Goal: Task Accomplishment & Management: Manage account settings

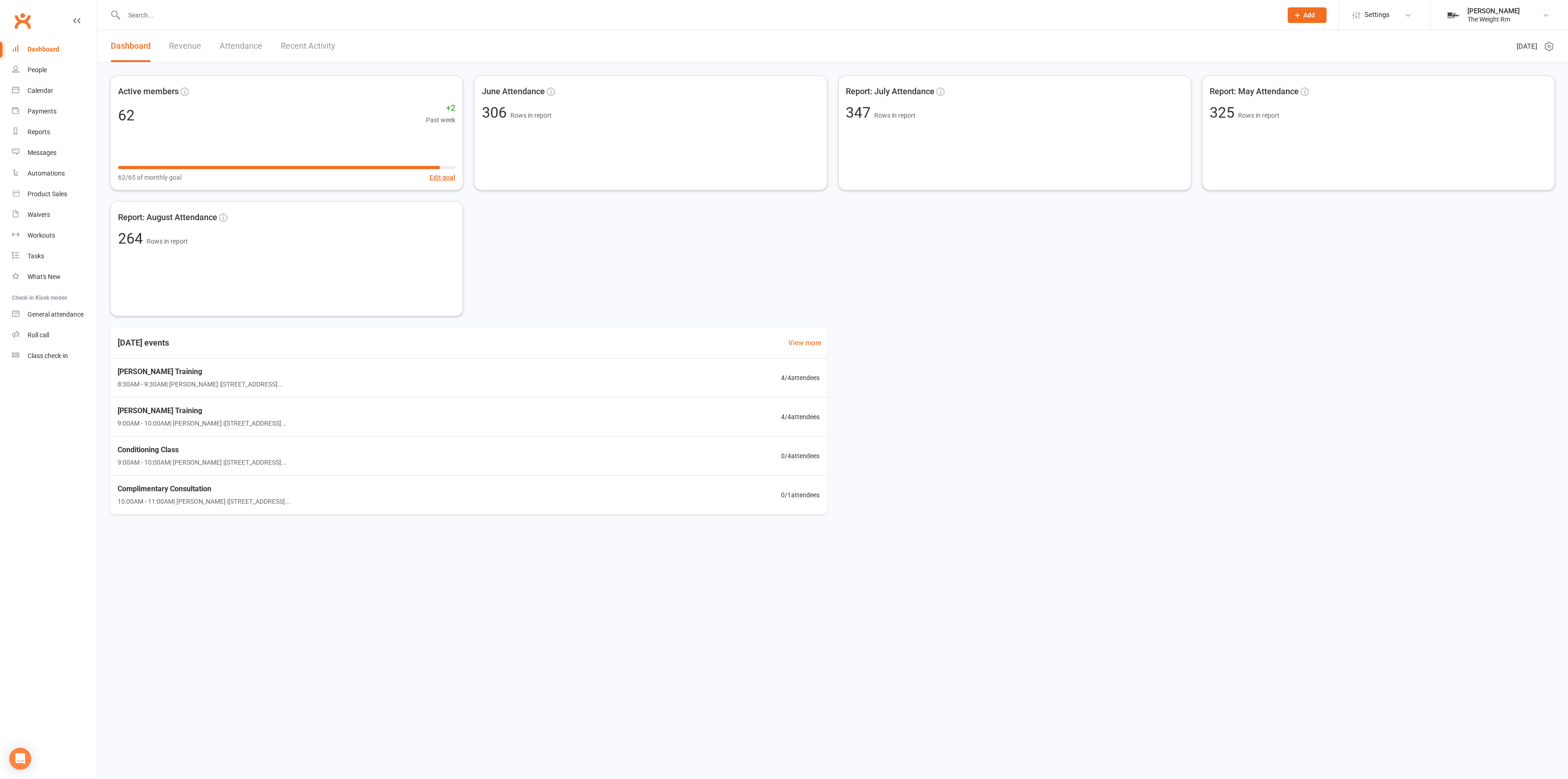
click at [180, 51] on link "Revenue" at bounding box center [185, 46] width 32 height 32
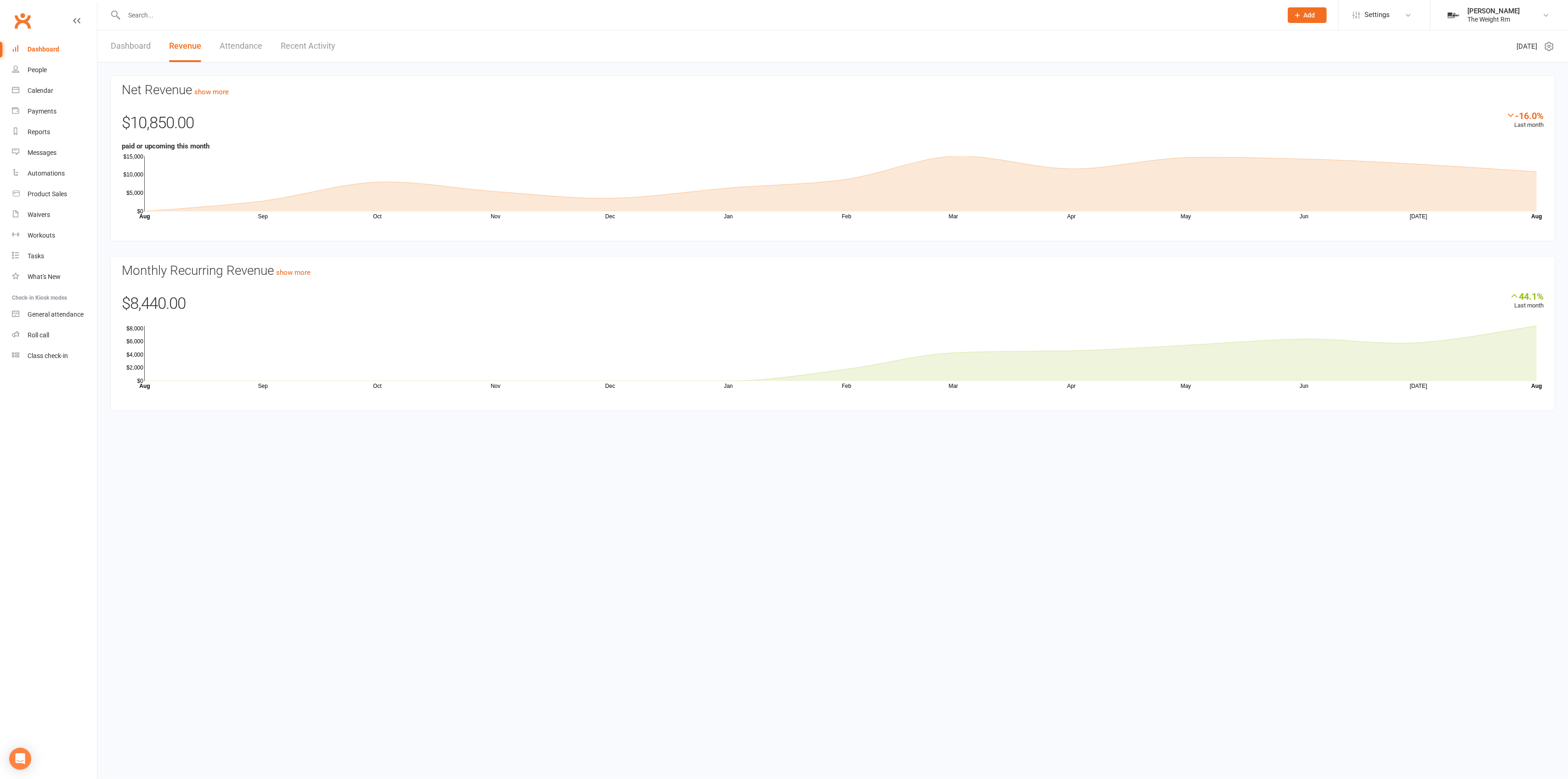
click at [239, 53] on link "Attendance" at bounding box center [241, 46] width 43 height 32
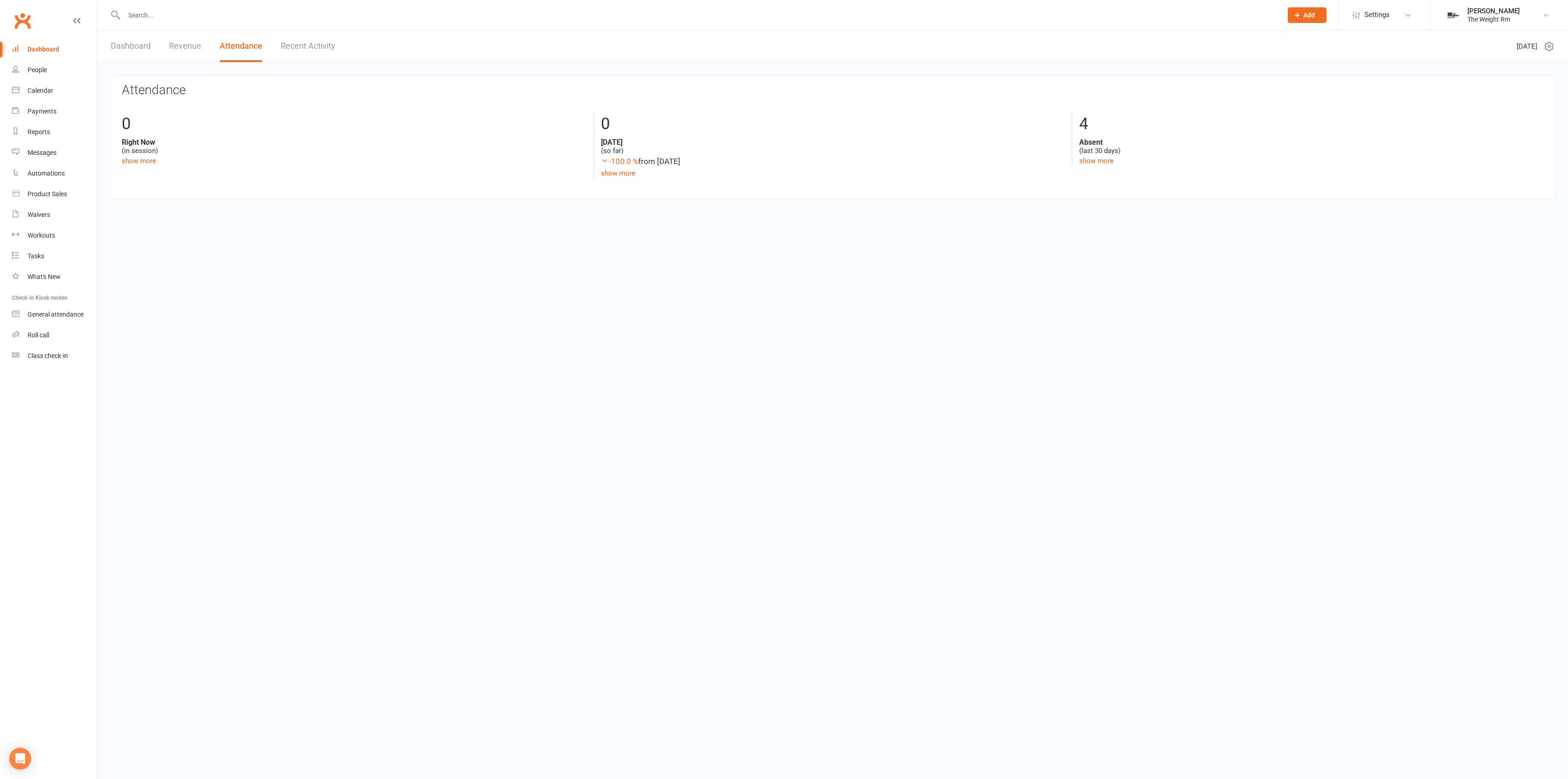
click at [311, 50] on link "Recent Activity" at bounding box center [308, 46] width 55 height 32
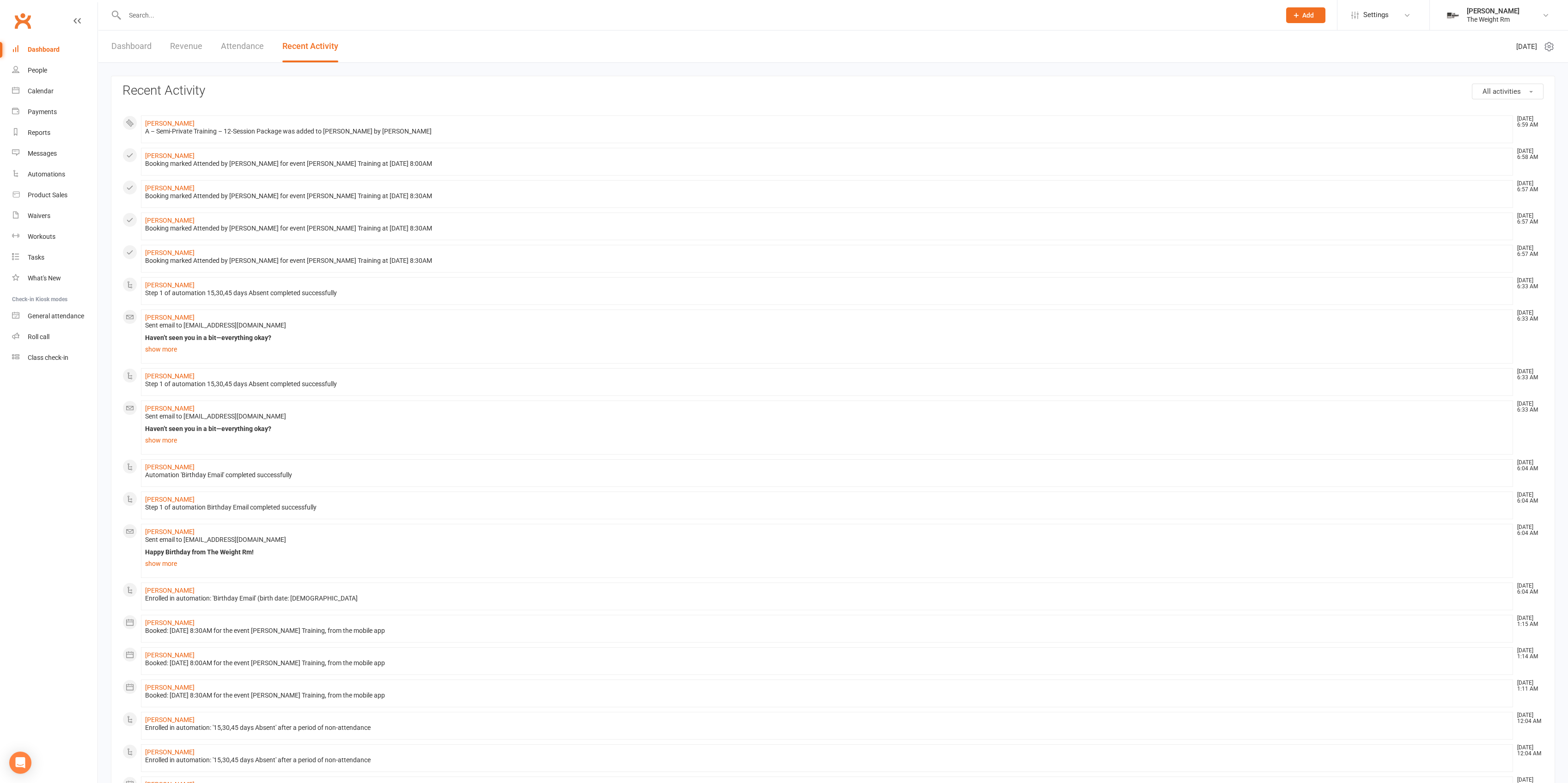
click at [133, 50] on link "Dashboard" at bounding box center [131, 46] width 40 height 32
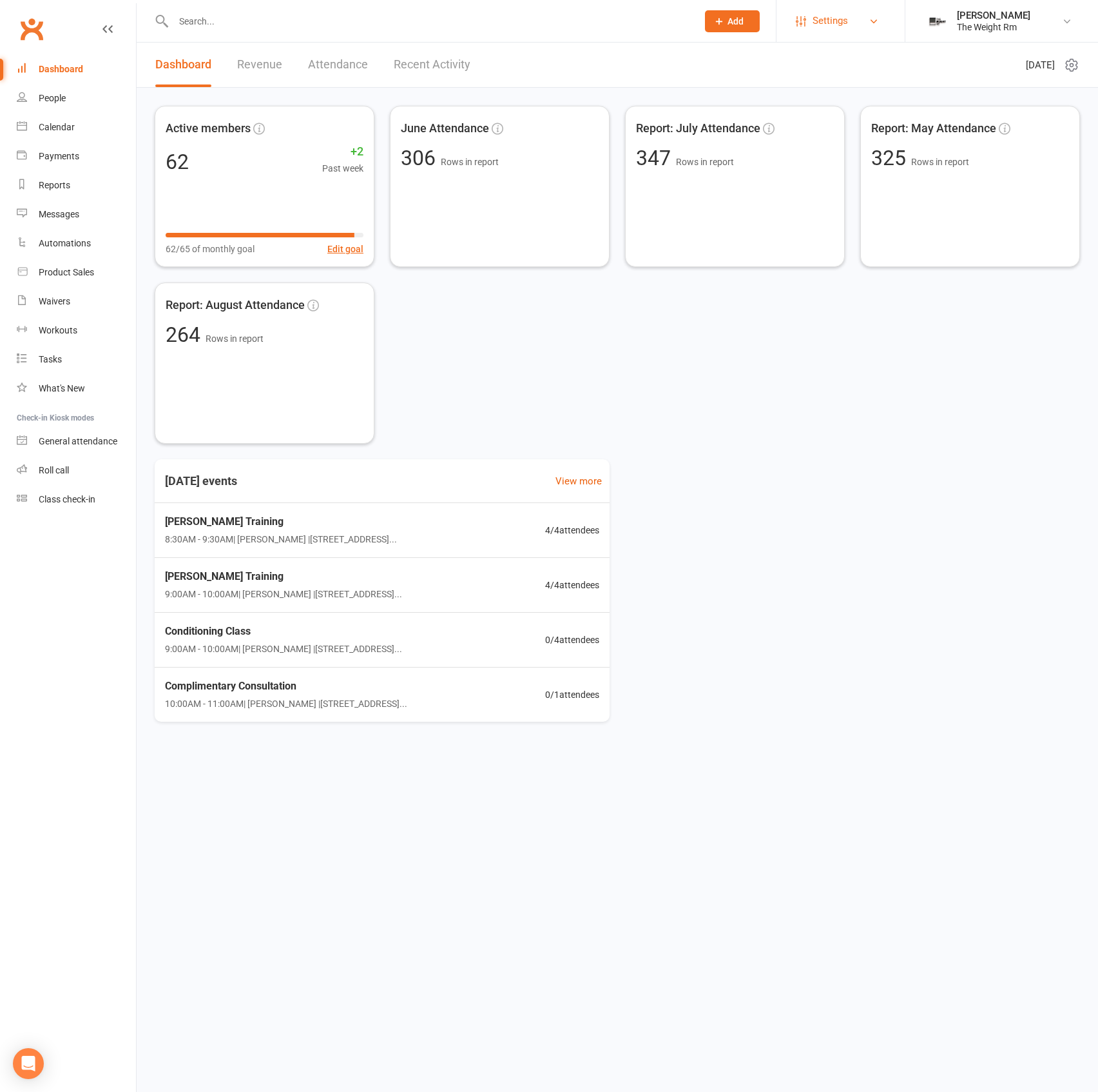
click at [844, 25] on span "Settings" at bounding box center [831, 20] width 35 height 29
click at [817, 53] on link "Membership Plans" at bounding box center [840, 57] width 128 height 30
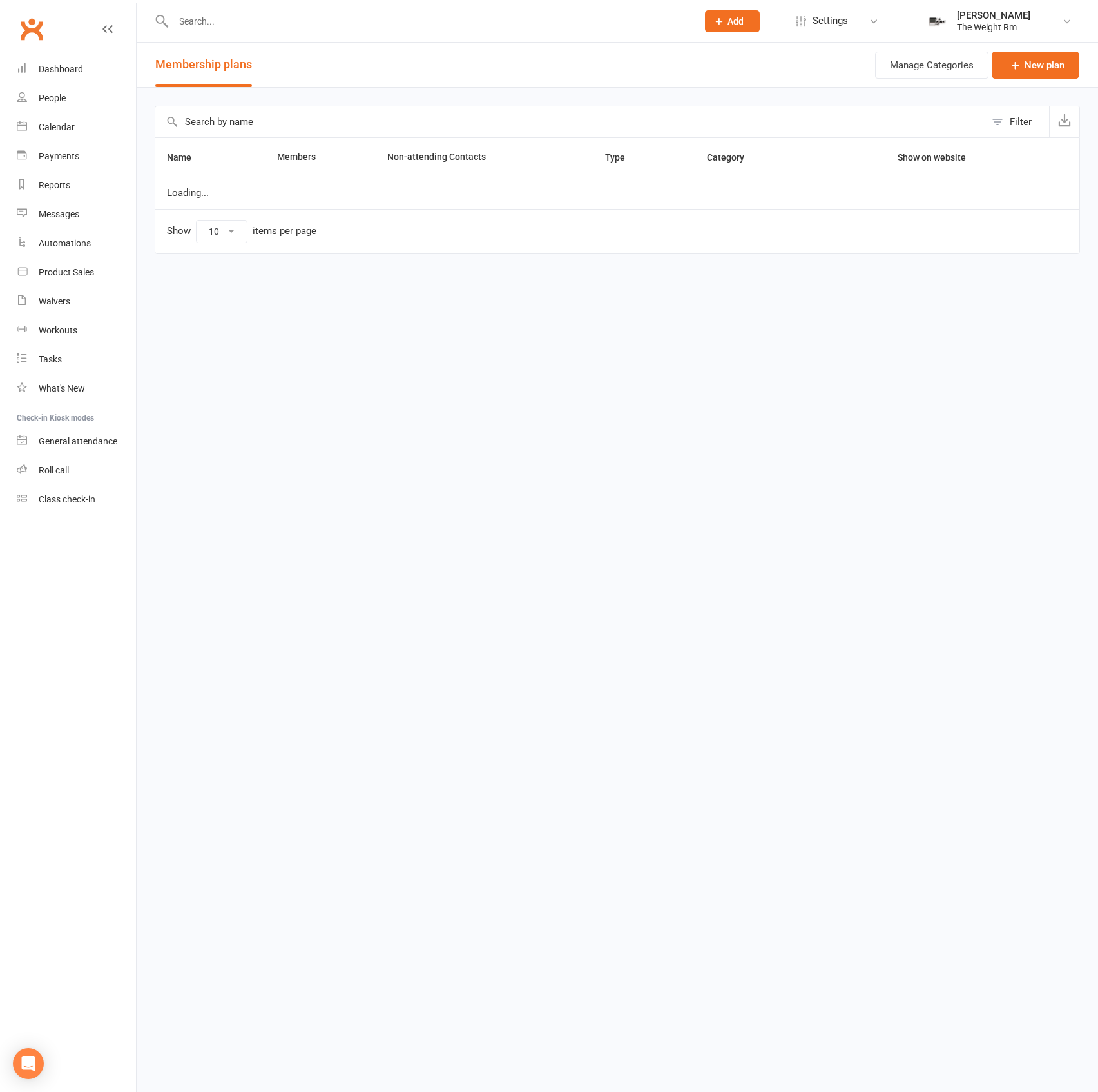
select select "25"
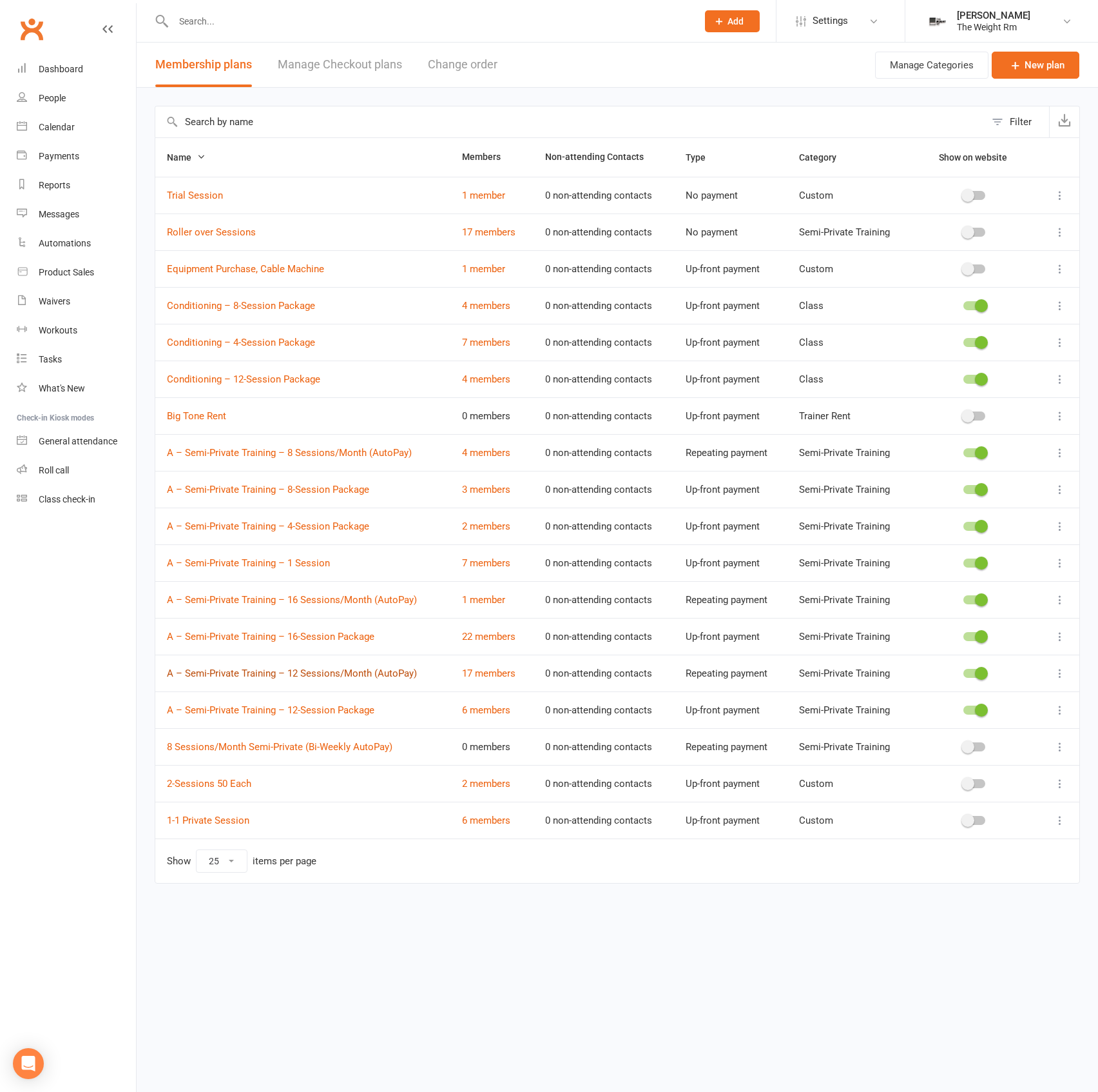
click at [305, 674] on link "A – Semi-Private Training – 12 Sessions/Month (AutoPay)" at bounding box center [291, 673] width 250 height 12
